Goal: Information Seeking & Learning: Learn about a topic

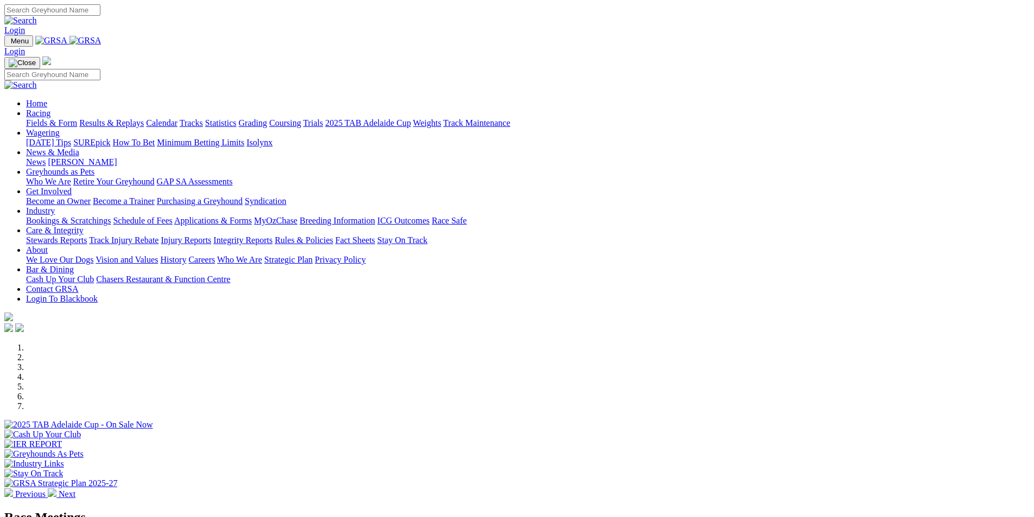
scroll to position [271, 0]
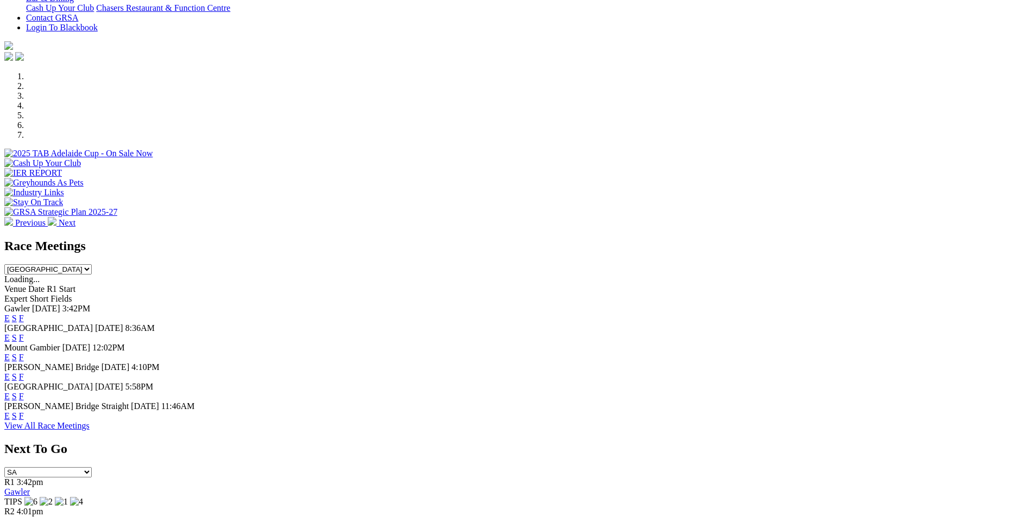
click at [92, 264] on select "South Australia New South Wales Northern Territory Queensland Tasmania Victoria…" at bounding box center [47, 269] width 87 height 10
select select "QLD"
click at [92, 264] on select "South Australia New South Wales Northern Territory Queensland Tasmania Victoria…" at bounding box center [47, 269] width 87 height 10
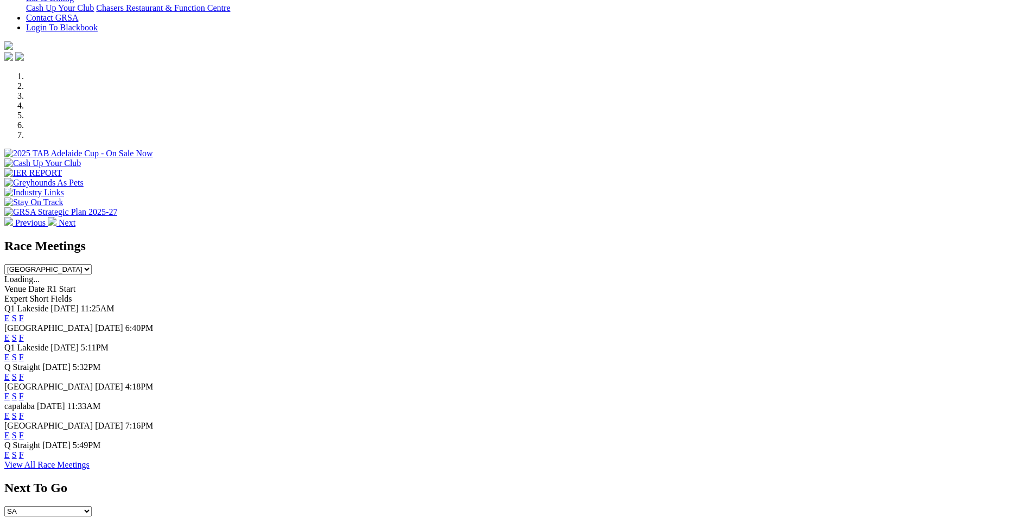
click at [24, 314] on link "F" at bounding box center [21, 318] width 5 height 9
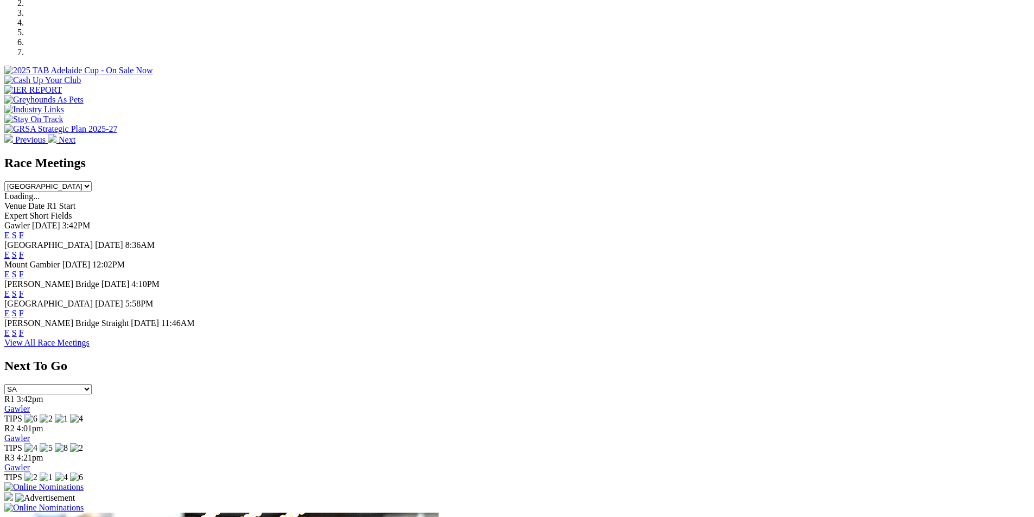
scroll to position [380, 0]
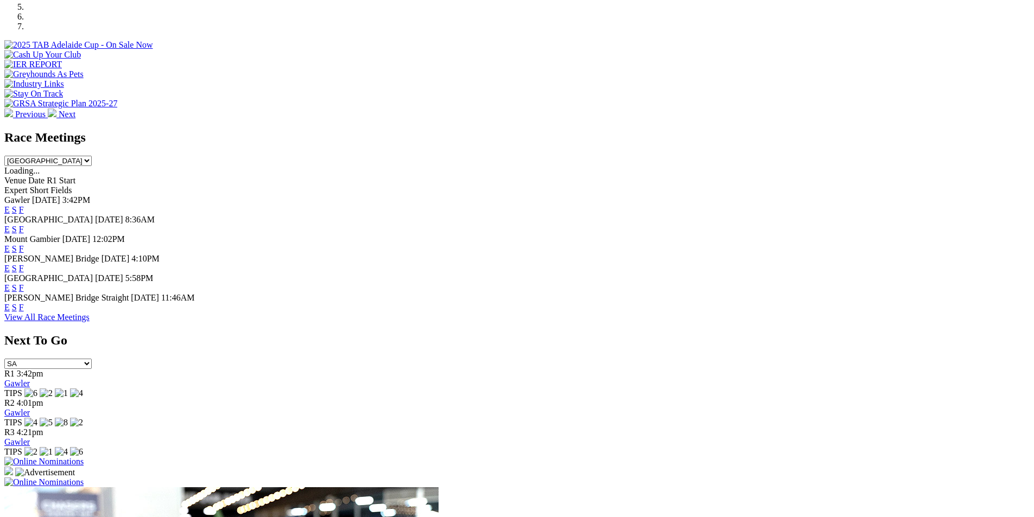
click at [92, 156] on select "South Australia New South Wales Northern Territory Queensland Tasmania Victoria…" at bounding box center [47, 161] width 87 height 10
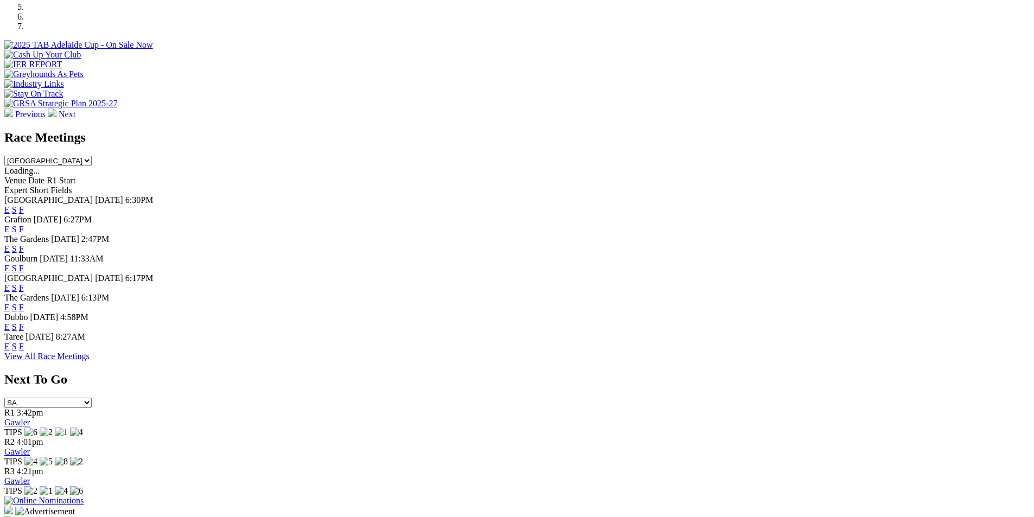
click at [92, 156] on select "South Australia New South Wales Northern Territory Queensland Tasmania Victoria…" at bounding box center [47, 161] width 87 height 10
select select "QLD"
click at [92, 156] on select "South Australia New South Wales Northern Territory Queensland Tasmania Victoria…" at bounding box center [47, 161] width 87 height 10
click at [10, 205] on link "E" at bounding box center [6, 209] width 5 height 9
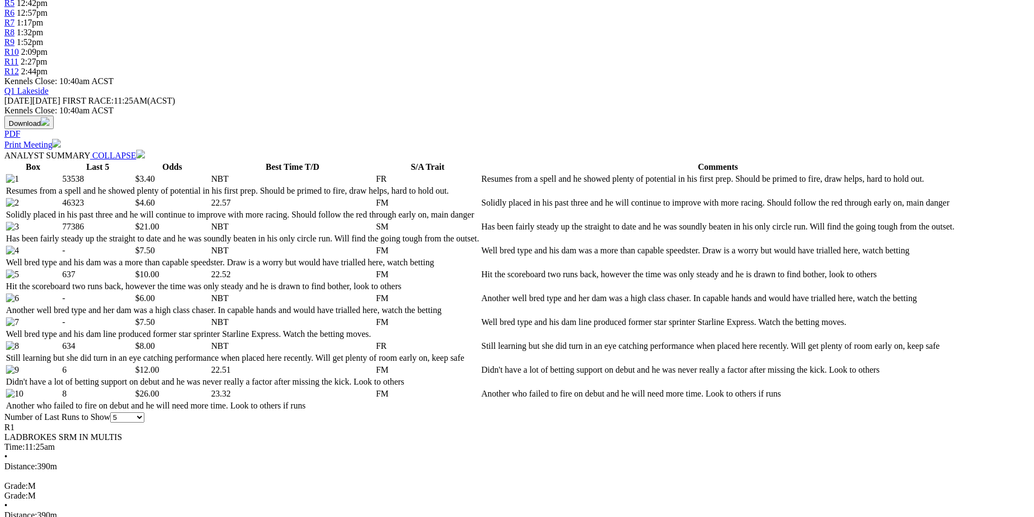
scroll to position [434, 0]
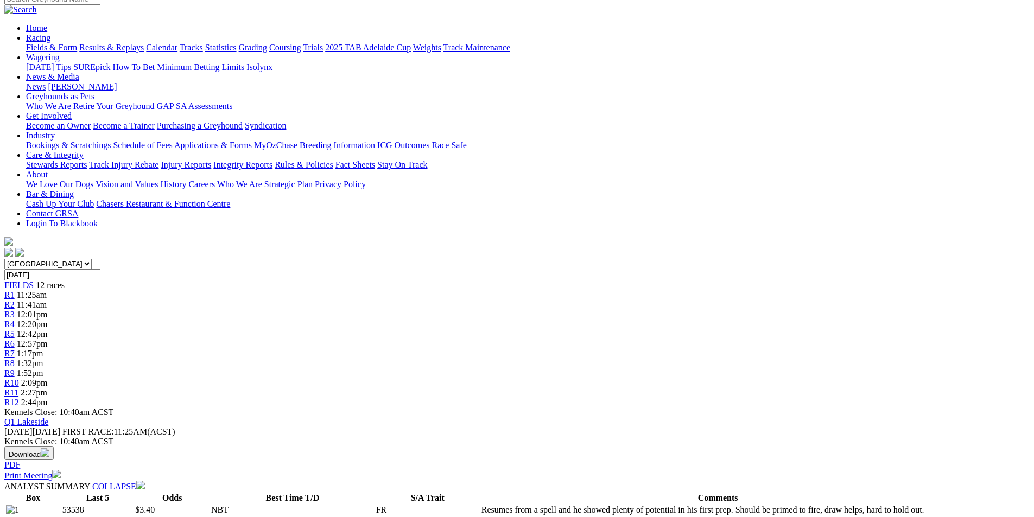
scroll to position [0, 0]
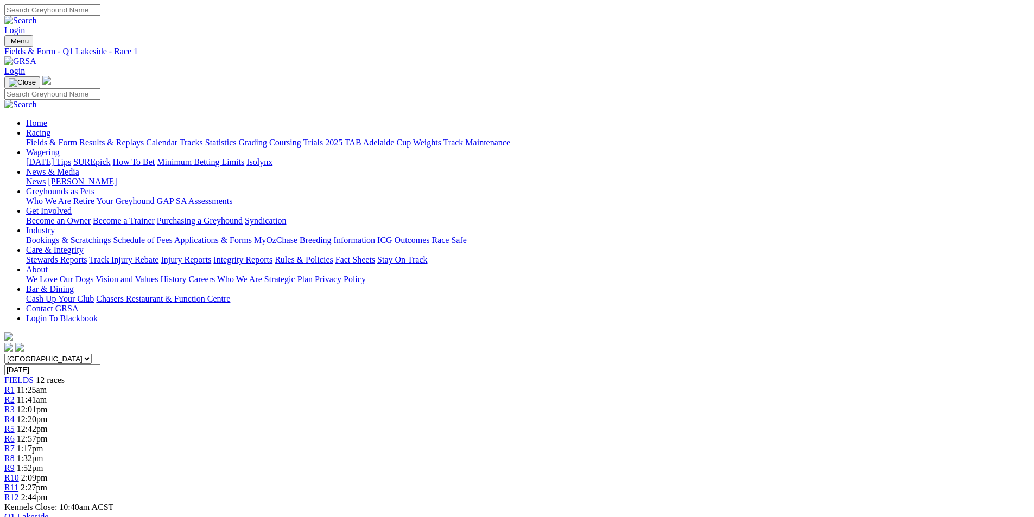
click at [318, 395] on div "R2 11:41am" at bounding box center [517, 400] width 1026 height 10
click at [15, 405] on span "R3" at bounding box center [9, 409] width 10 height 9
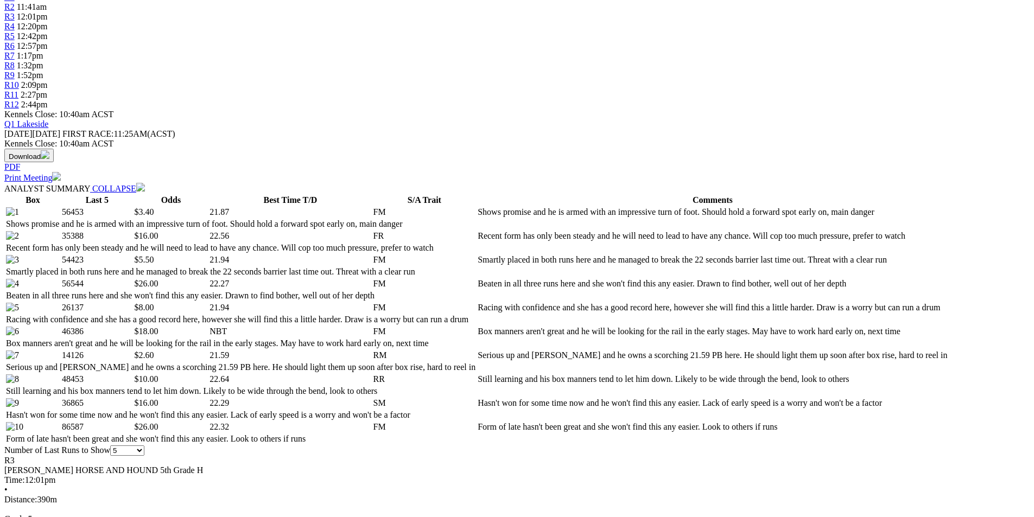
scroll to position [434, 0]
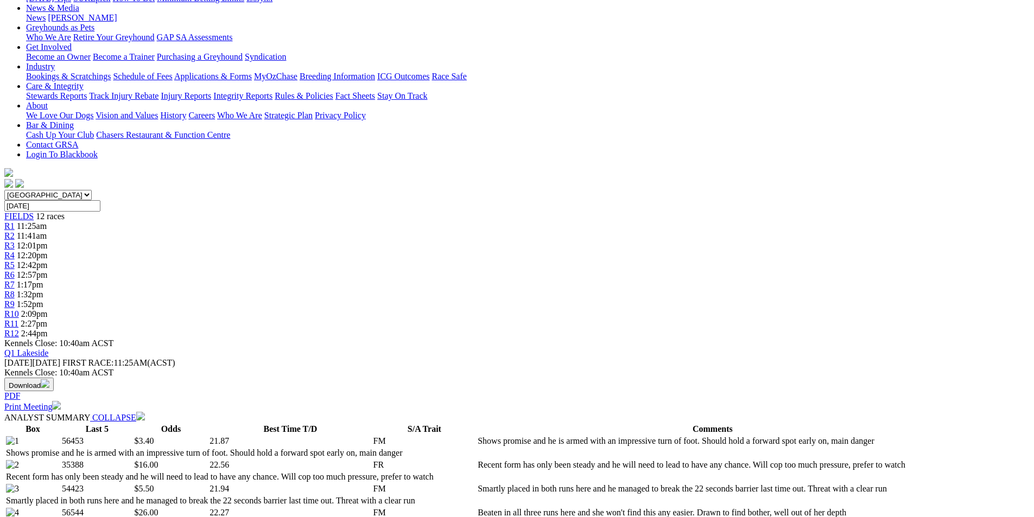
scroll to position [0, 0]
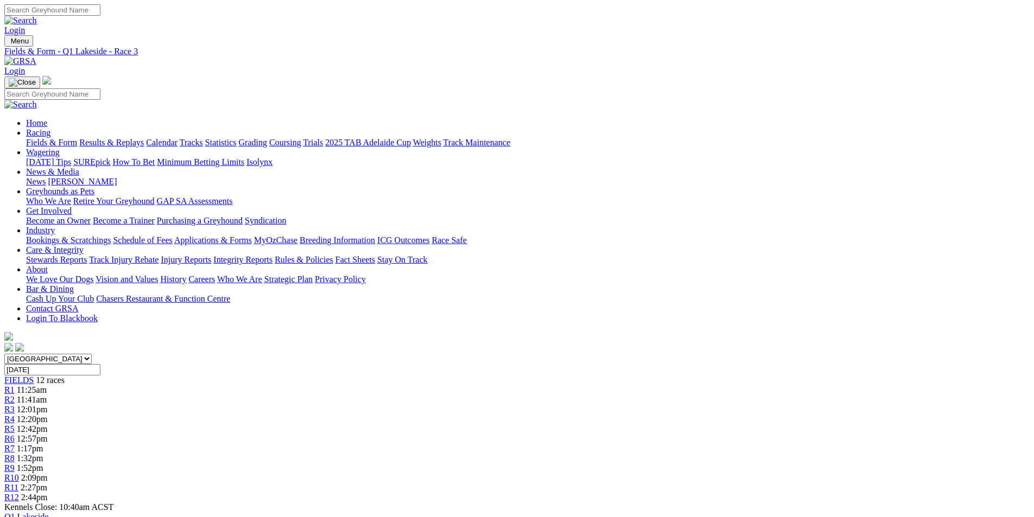
click at [15, 415] on span "R4" at bounding box center [9, 419] width 10 height 9
click at [15, 425] on span "R5" at bounding box center [9, 429] width 10 height 9
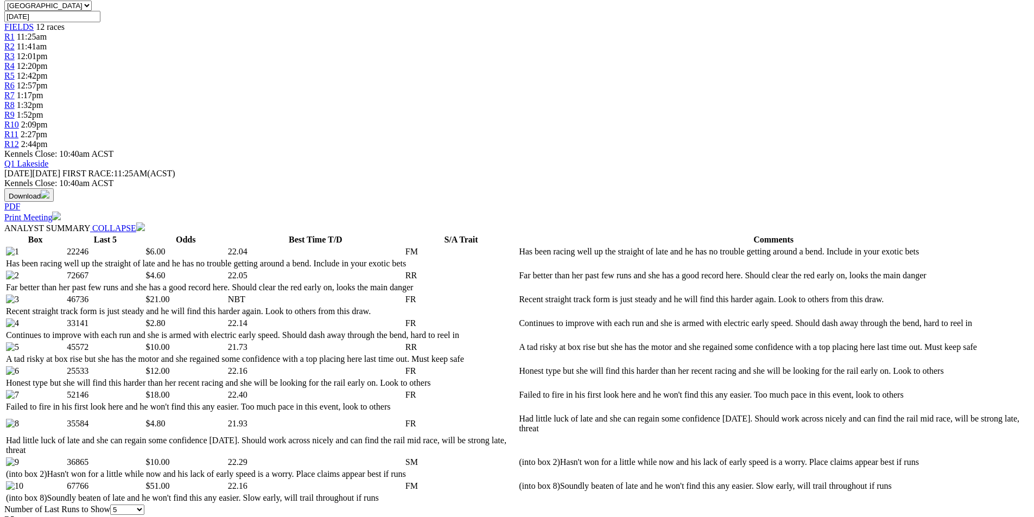
scroll to position [380, 0]
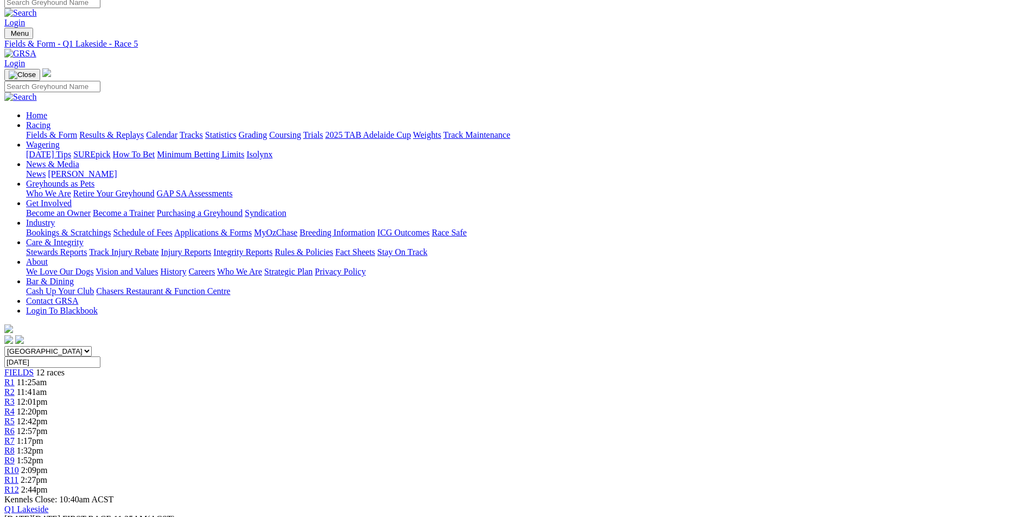
scroll to position [0, 0]
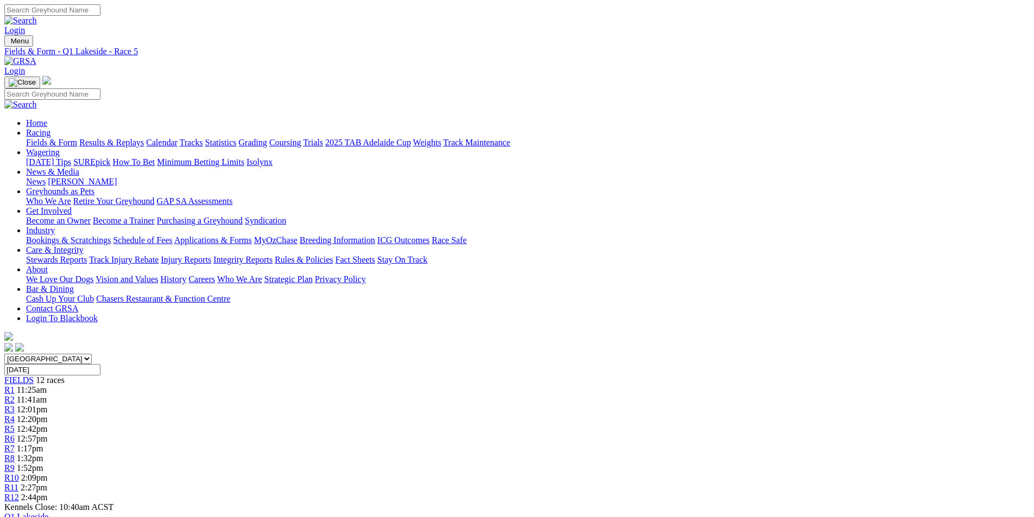
click at [48, 415] on span "12:20pm" at bounding box center [32, 419] width 31 height 9
click at [368, 405] on div "R3 12:01pm" at bounding box center [517, 410] width 1026 height 10
click at [15, 395] on link "R2" at bounding box center [9, 399] width 10 height 9
click at [48, 434] on span "12:57pm" at bounding box center [32, 438] width 31 height 9
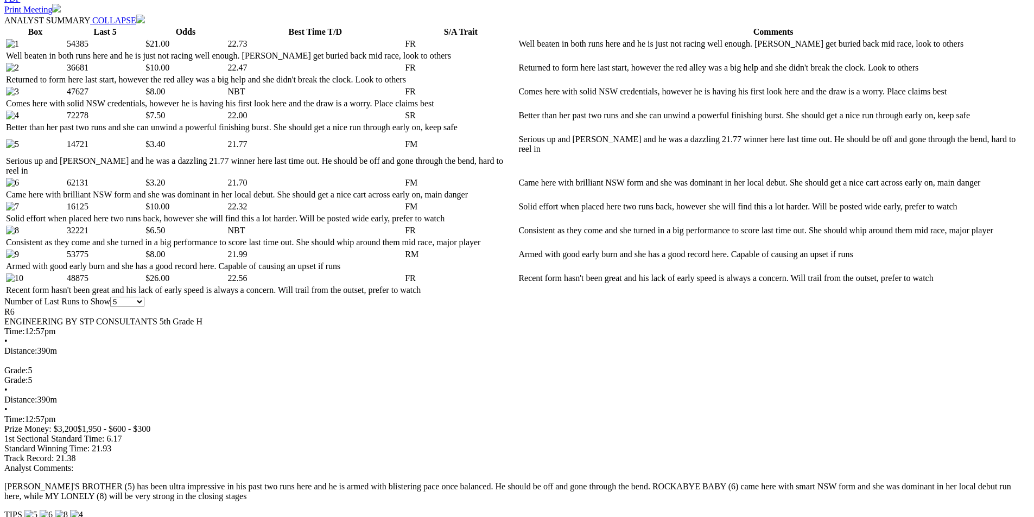
scroll to position [597, 0]
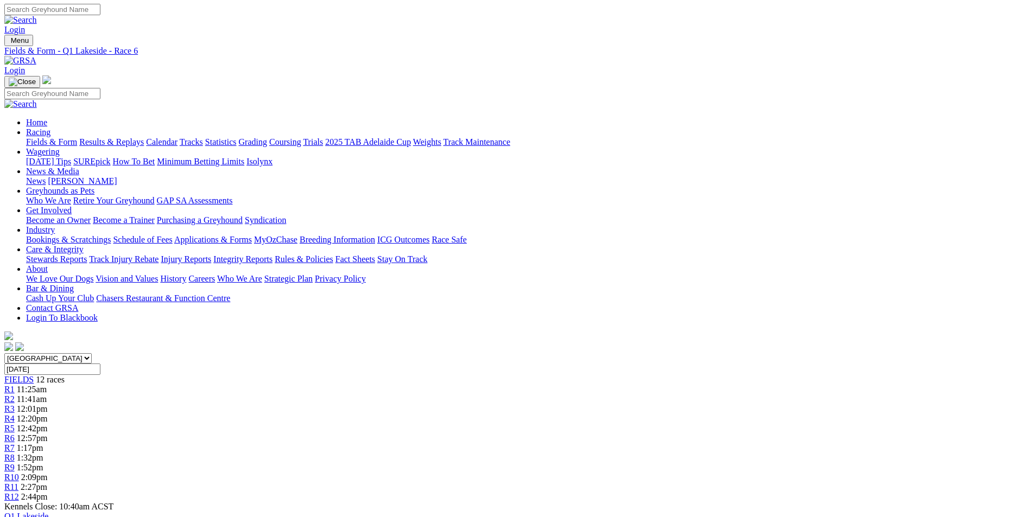
scroll to position [0, 0]
click at [580, 444] on div "R7 1:17pm" at bounding box center [517, 449] width 1026 height 10
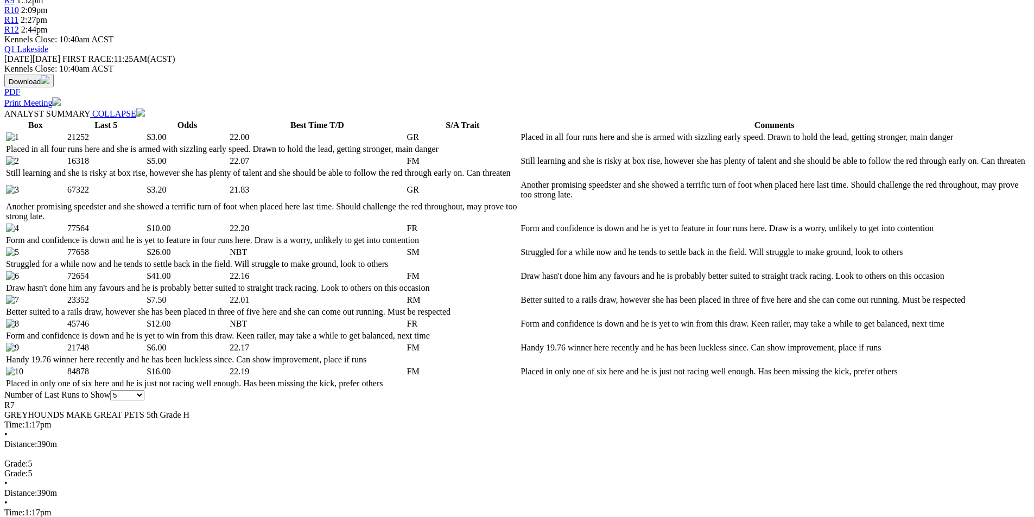
scroll to position [543, 0]
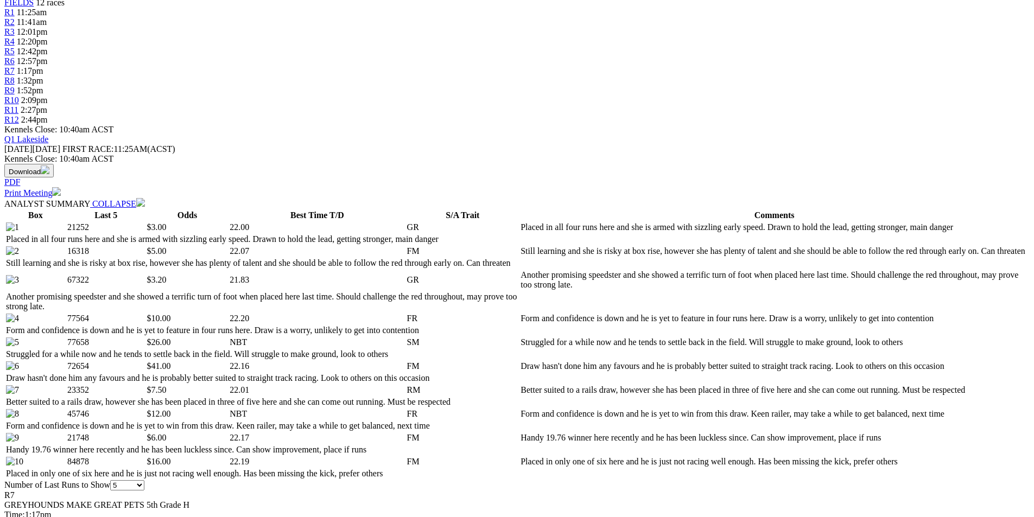
scroll to position [434, 0]
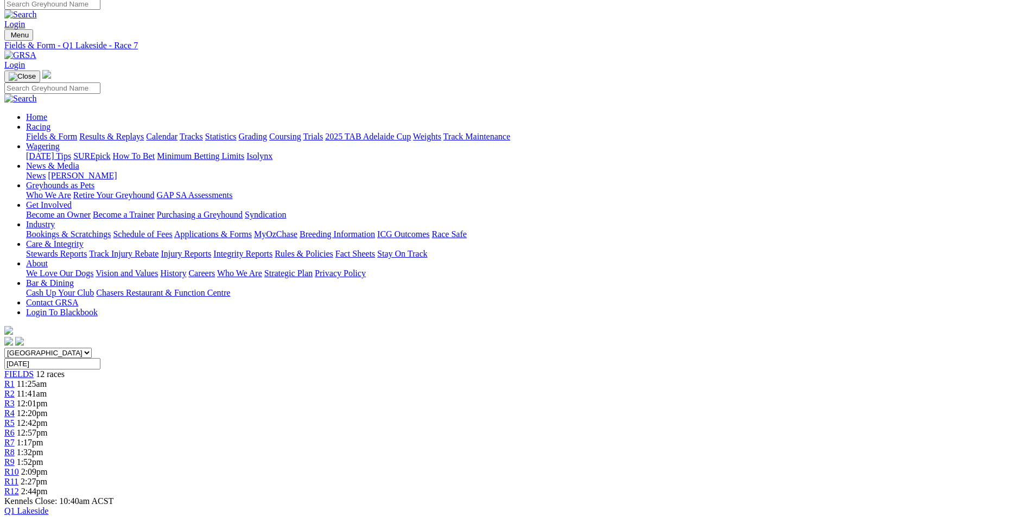
scroll to position [0, 0]
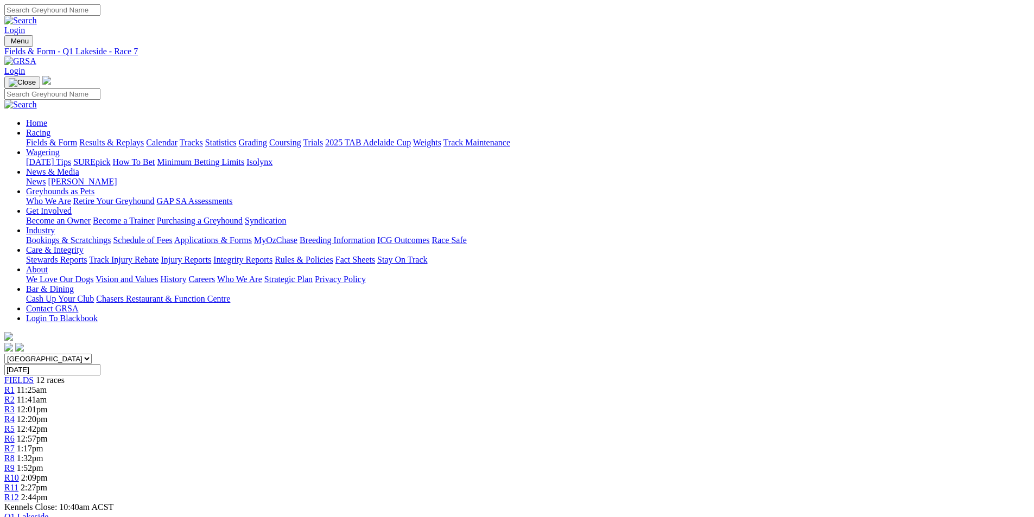
click at [15, 454] on span "R8" at bounding box center [9, 458] width 10 height 9
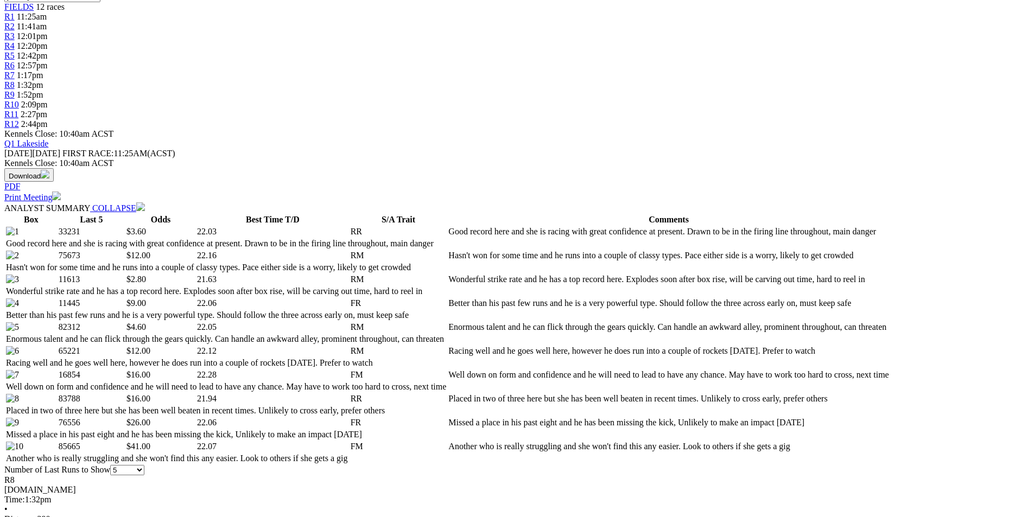
scroll to position [380, 0]
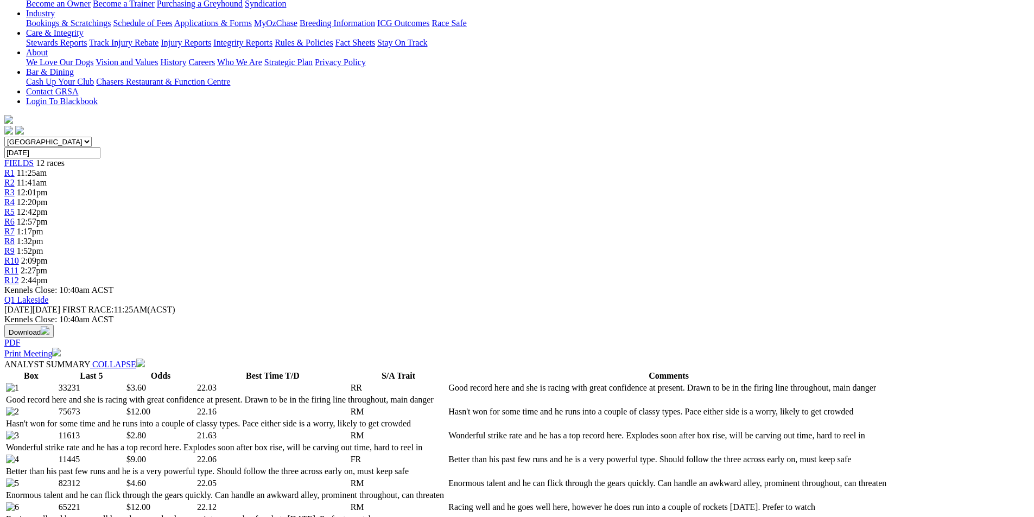
scroll to position [0, 0]
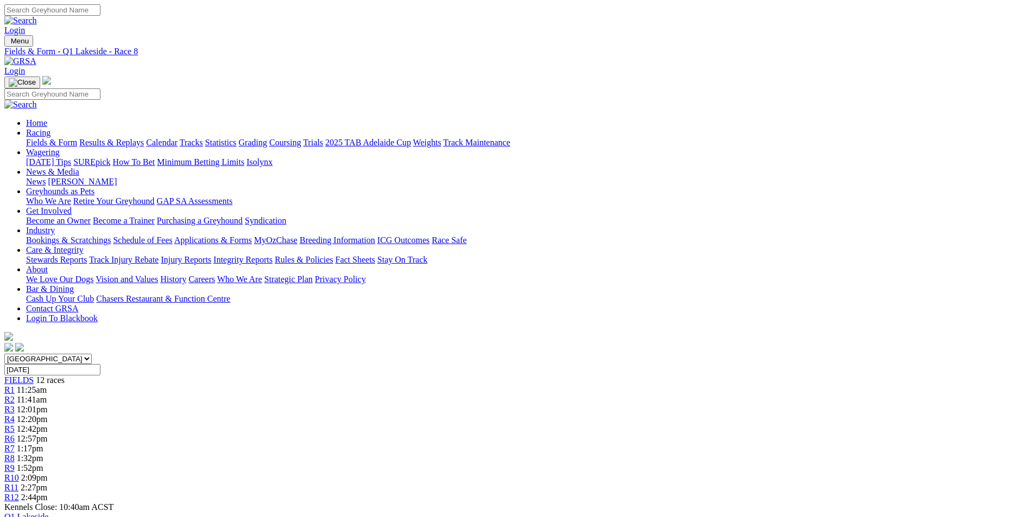
click at [15, 464] on link "R9" at bounding box center [9, 468] width 10 height 9
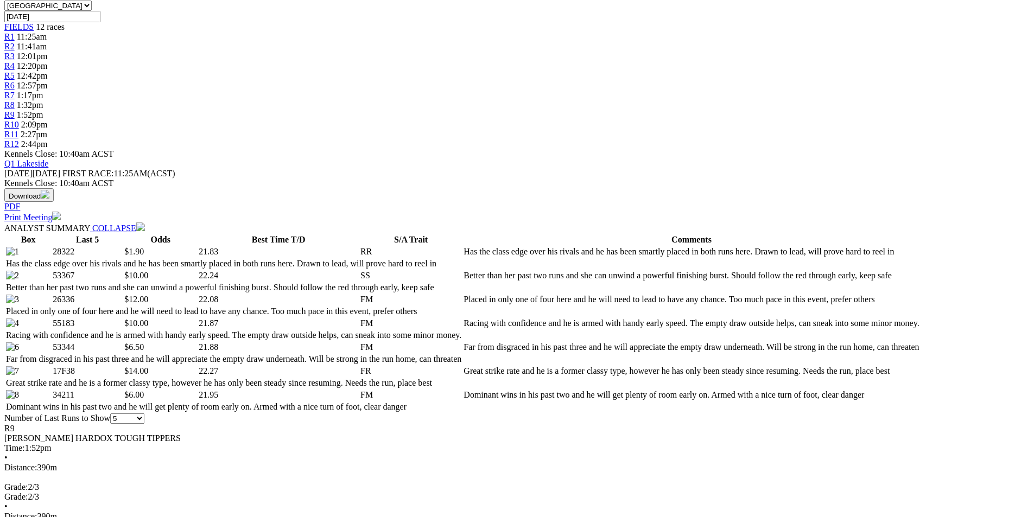
scroll to position [380, 0]
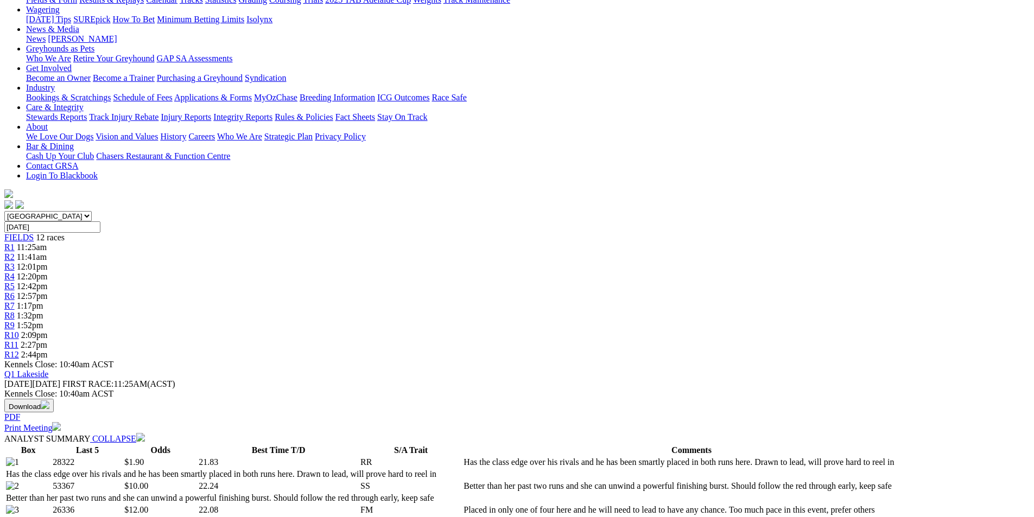
scroll to position [0, 0]
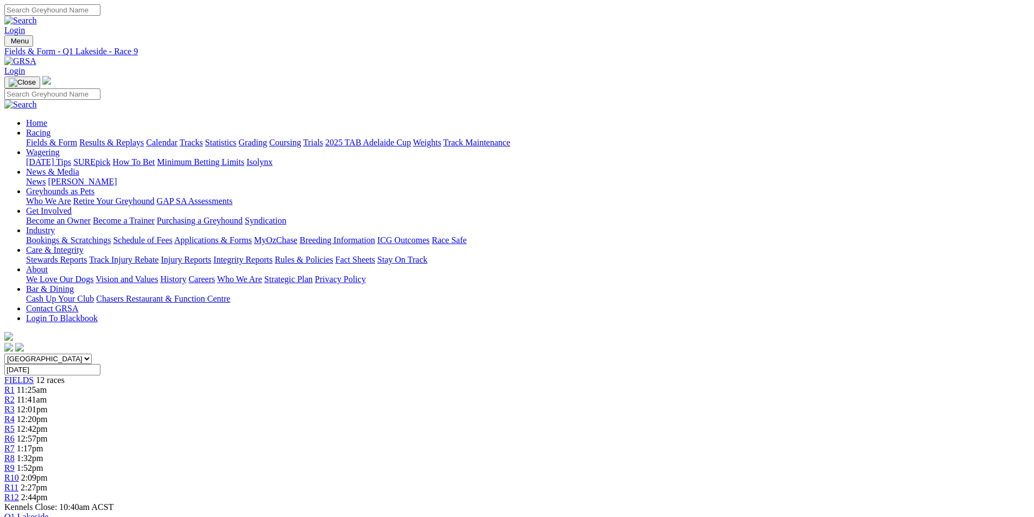
click at [19, 473] on span "R10" at bounding box center [11, 477] width 15 height 9
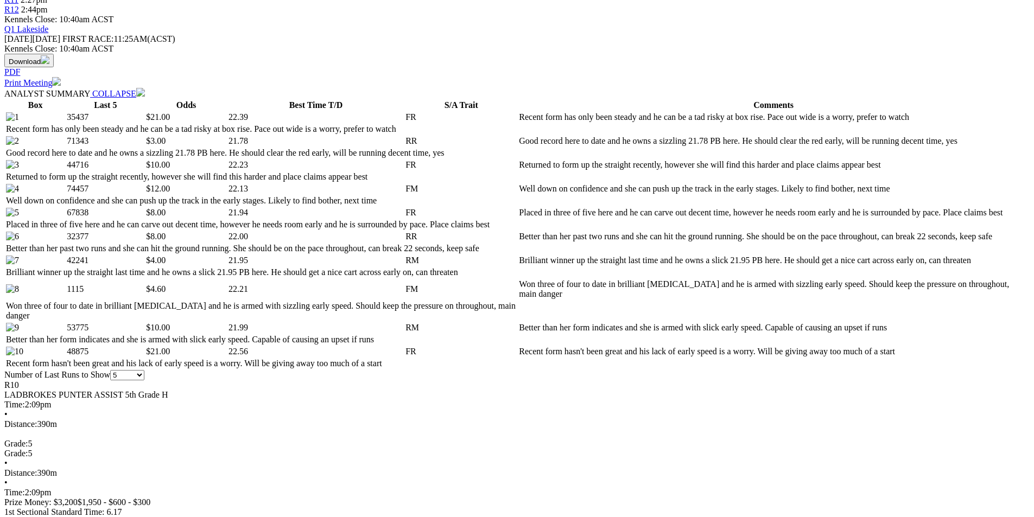
scroll to position [489, 0]
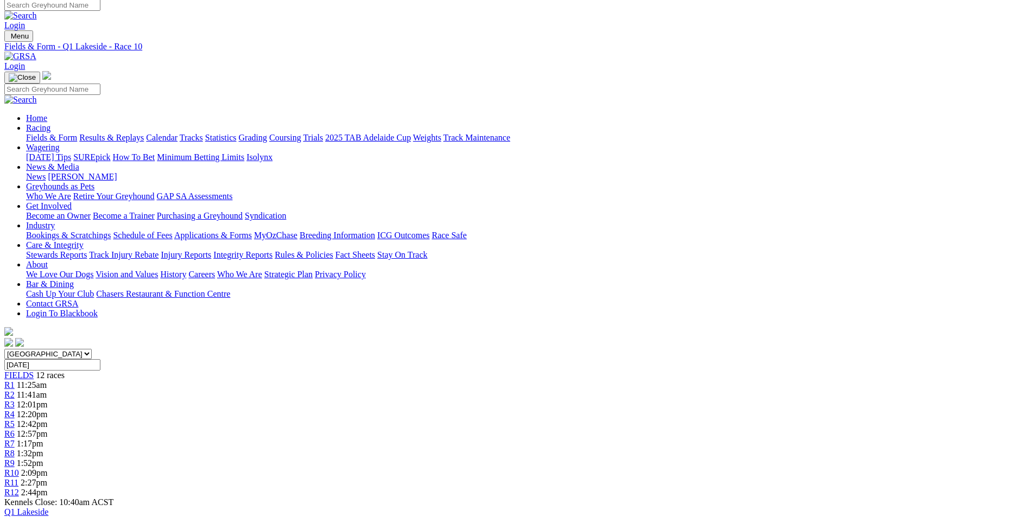
scroll to position [0, 0]
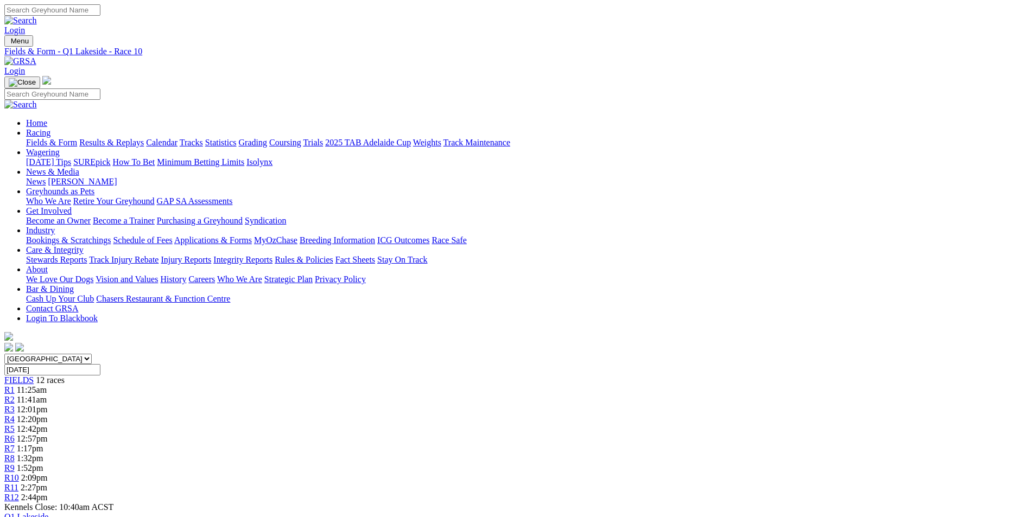
click at [18, 483] on link "R11" at bounding box center [11, 487] width 14 height 9
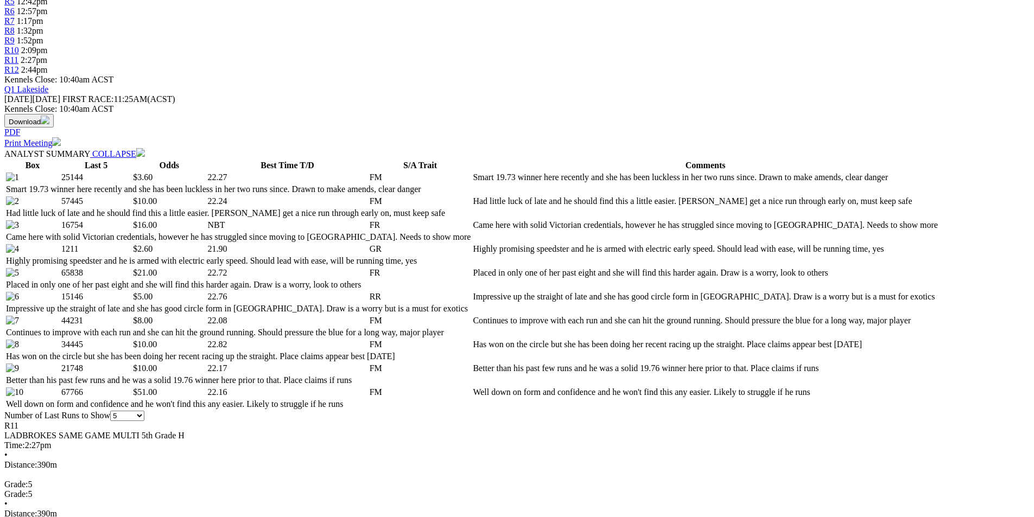
scroll to position [434, 0]
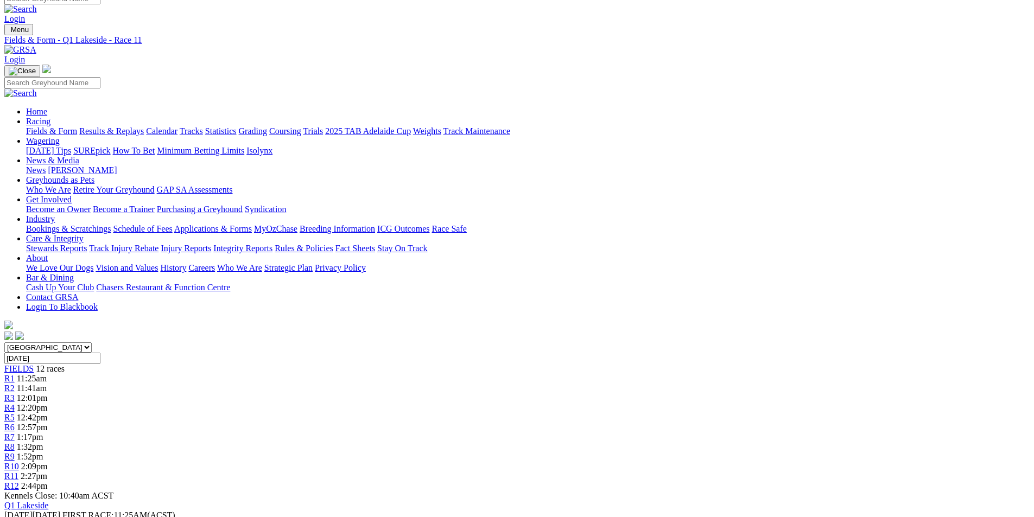
scroll to position [0, 0]
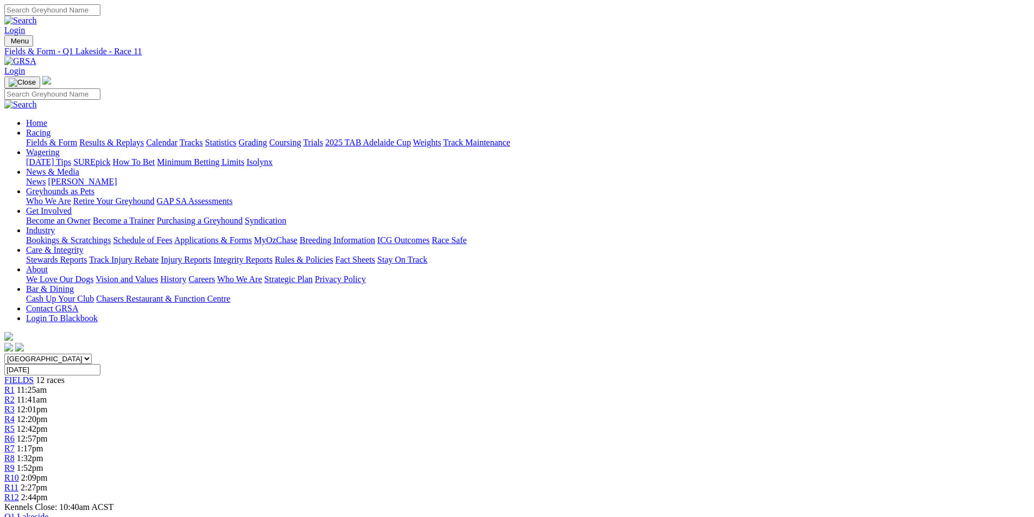
click at [19, 493] on span "R12" at bounding box center [11, 497] width 15 height 9
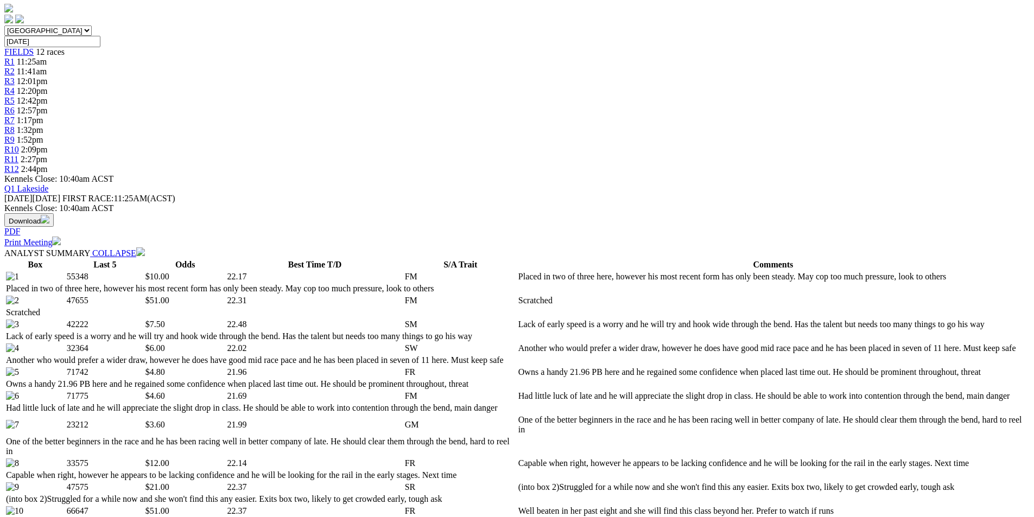
scroll to position [326, 0]
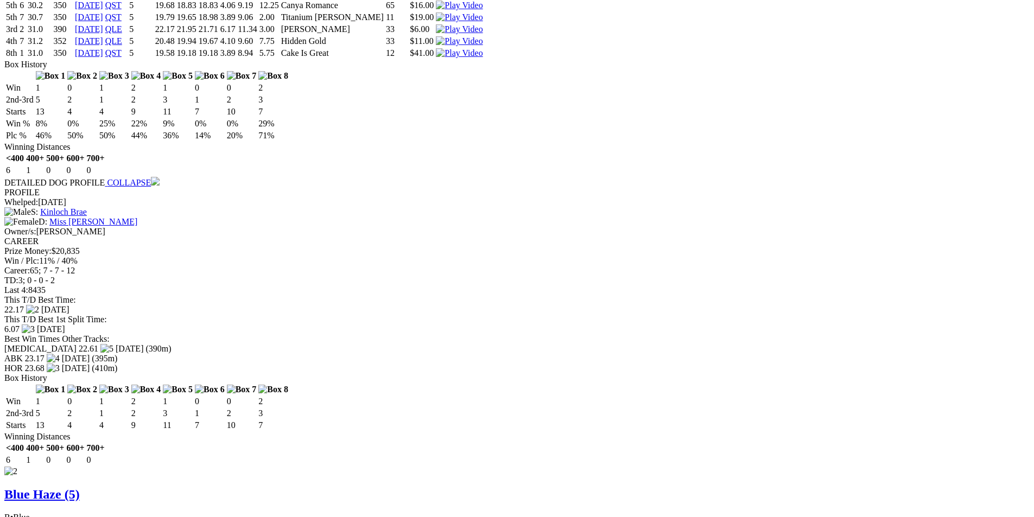
scroll to position [1249, 0]
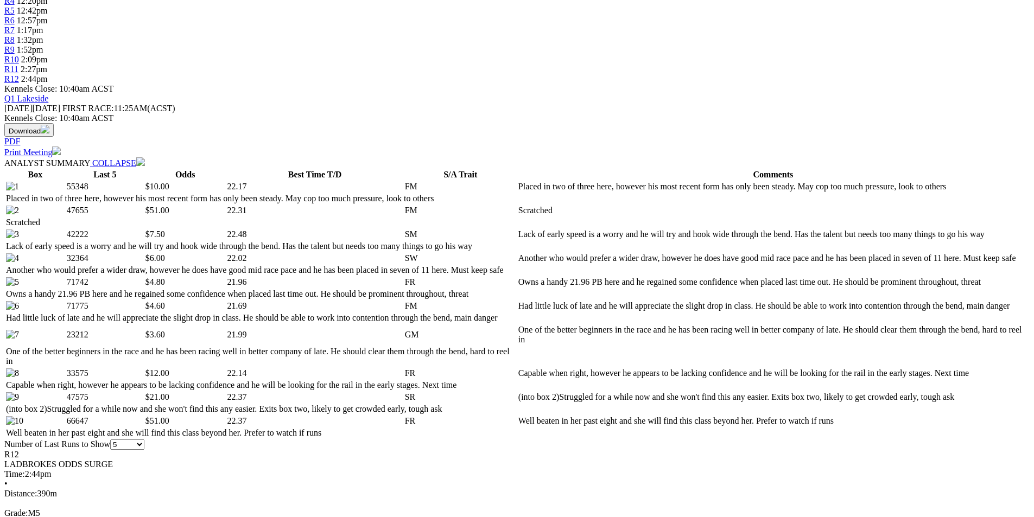
scroll to position [434, 0]
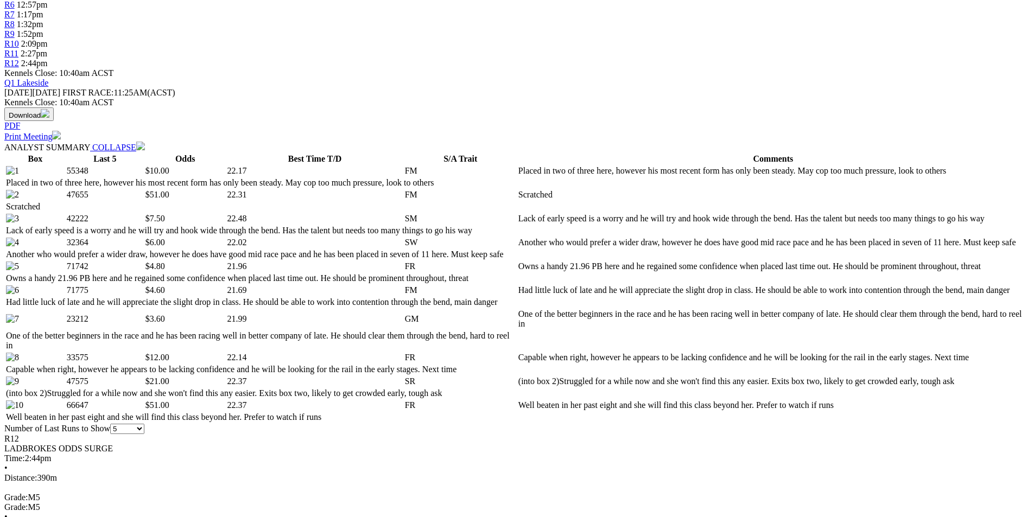
select select "10"
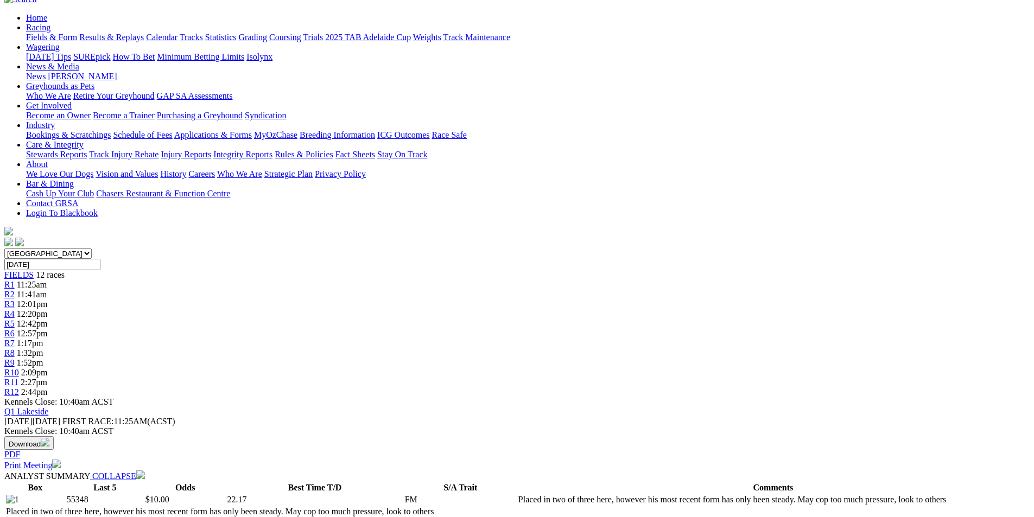
scroll to position [109, 0]
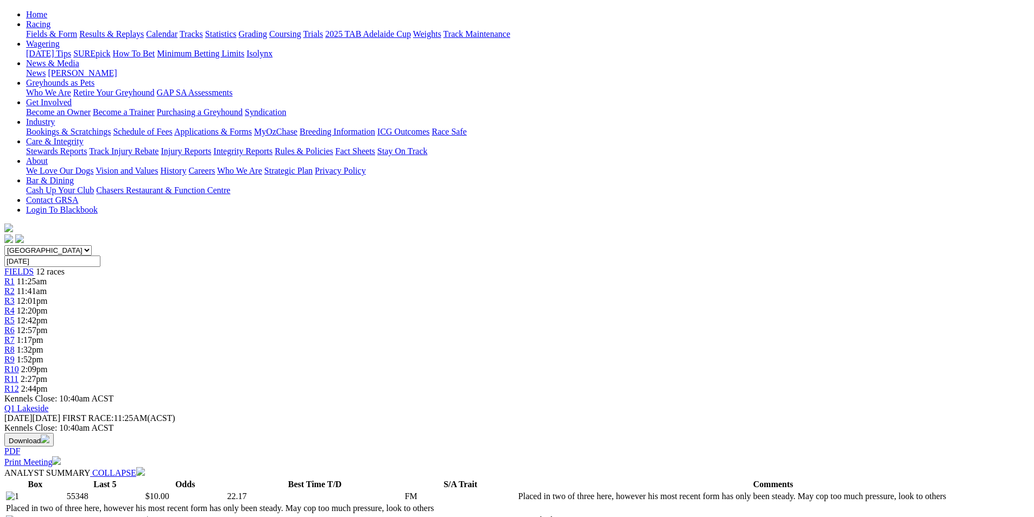
click at [145, 469] on link "COLLAPSE" at bounding box center [117, 473] width 55 height 9
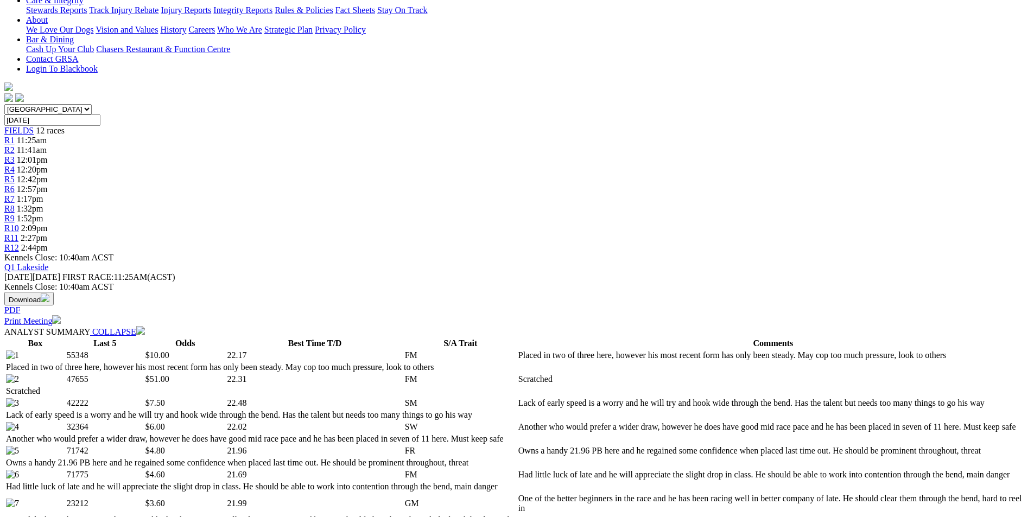
scroll to position [326, 0]
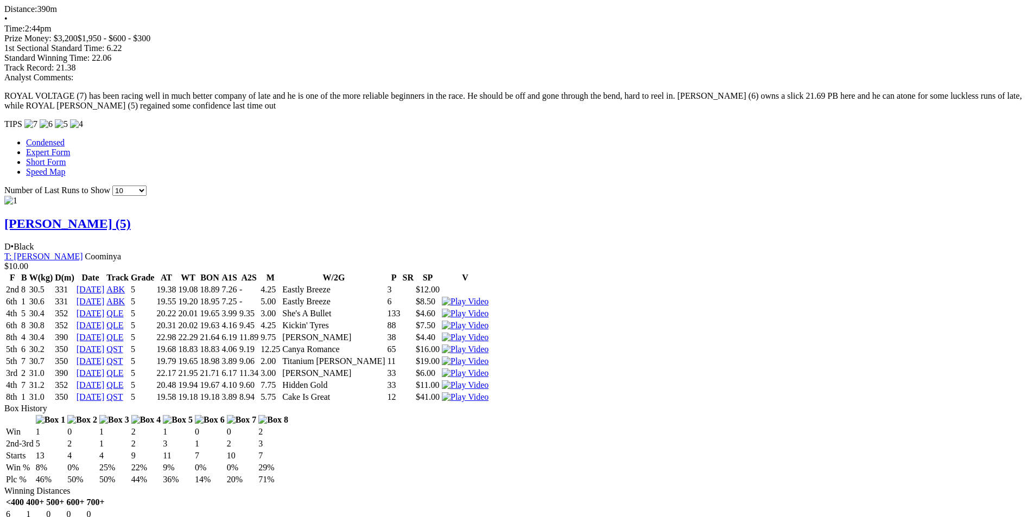
scroll to position [977, 0]
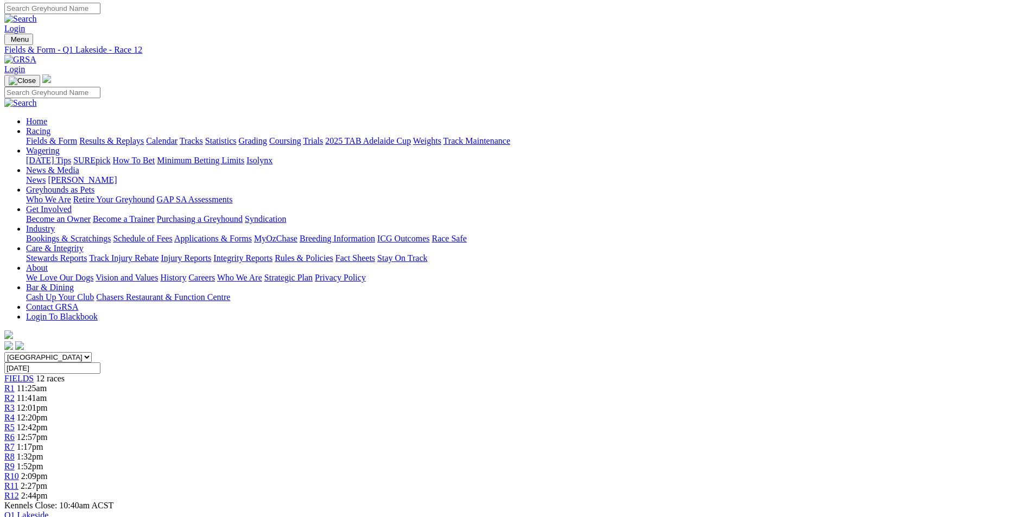
scroll to position [0, 0]
click at [579, 444] on div "R7 1:17pm" at bounding box center [517, 449] width 1026 height 10
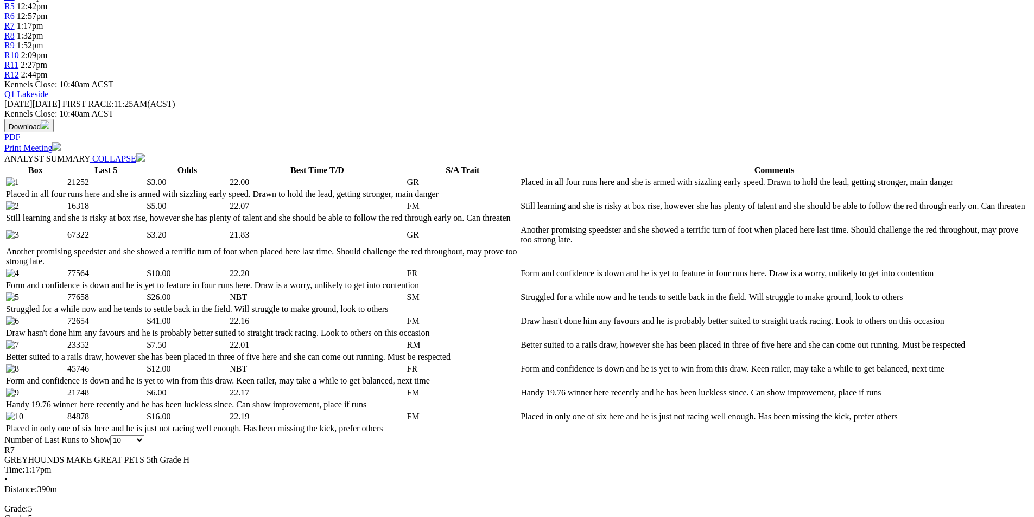
scroll to position [489, 0]
